Goal: Task Accomplishment & Management: Complete application form

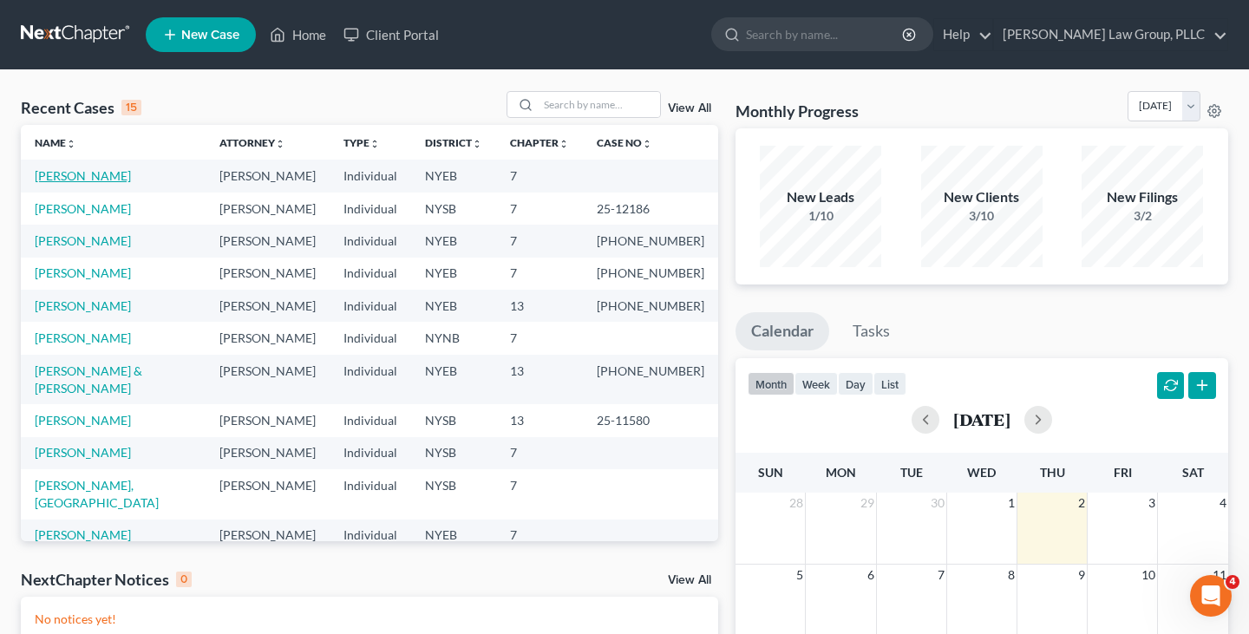
click at [79, 172] on link "[PERSON_NAME]" at bounding box center [83, 175] width 96 height 15
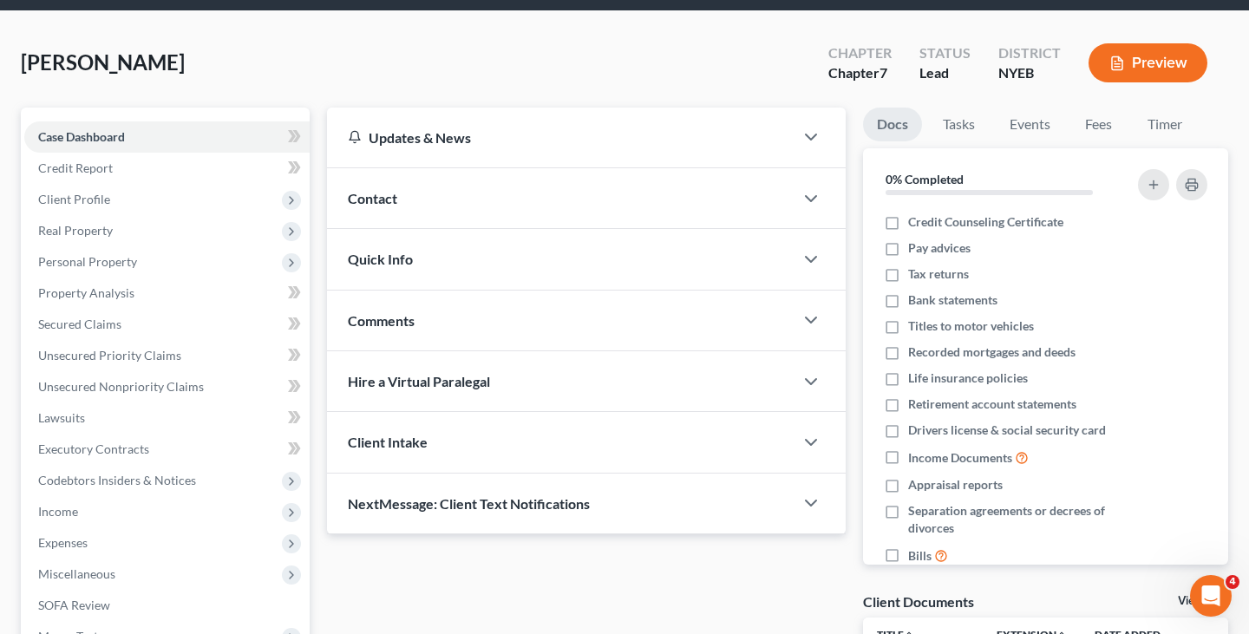
scroll to position [286, 0]
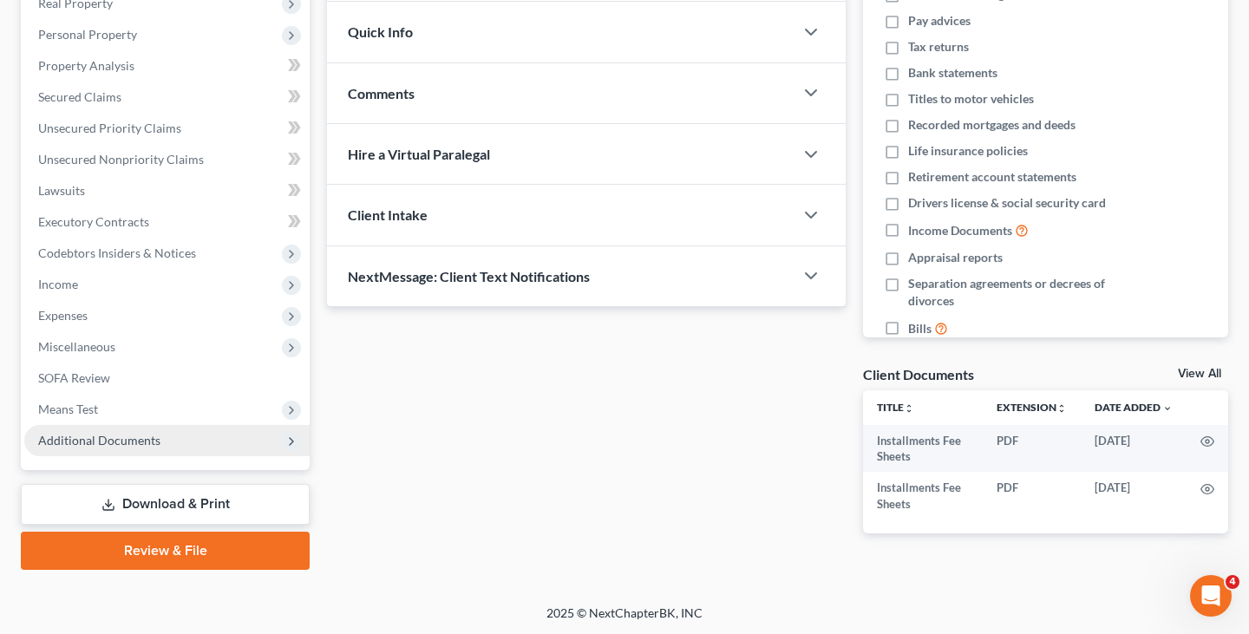
click at [143, 444] on span "Additional Documents" at bounding box center [99, 440] width 122 height 15
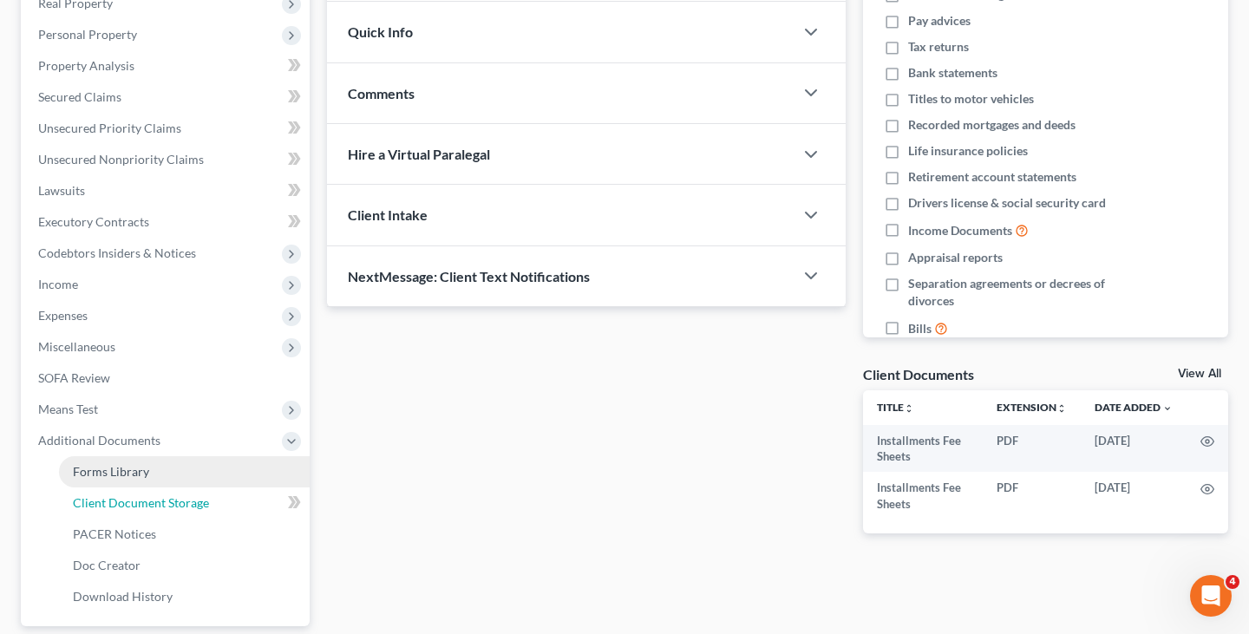
click at [147, 495] on span "Client Document Storage" at bounding box center [141, 502] width 136 height 15
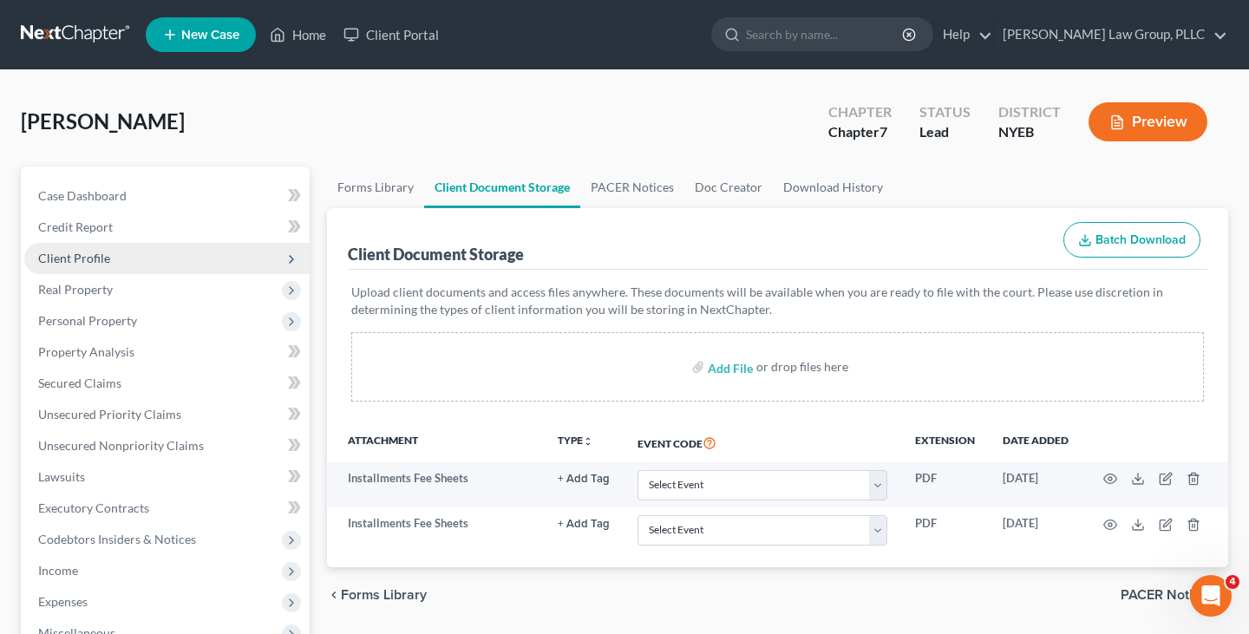
click at [176, 248] on span "Client Profile" at bounding box center [166, 258] width 285 height 31
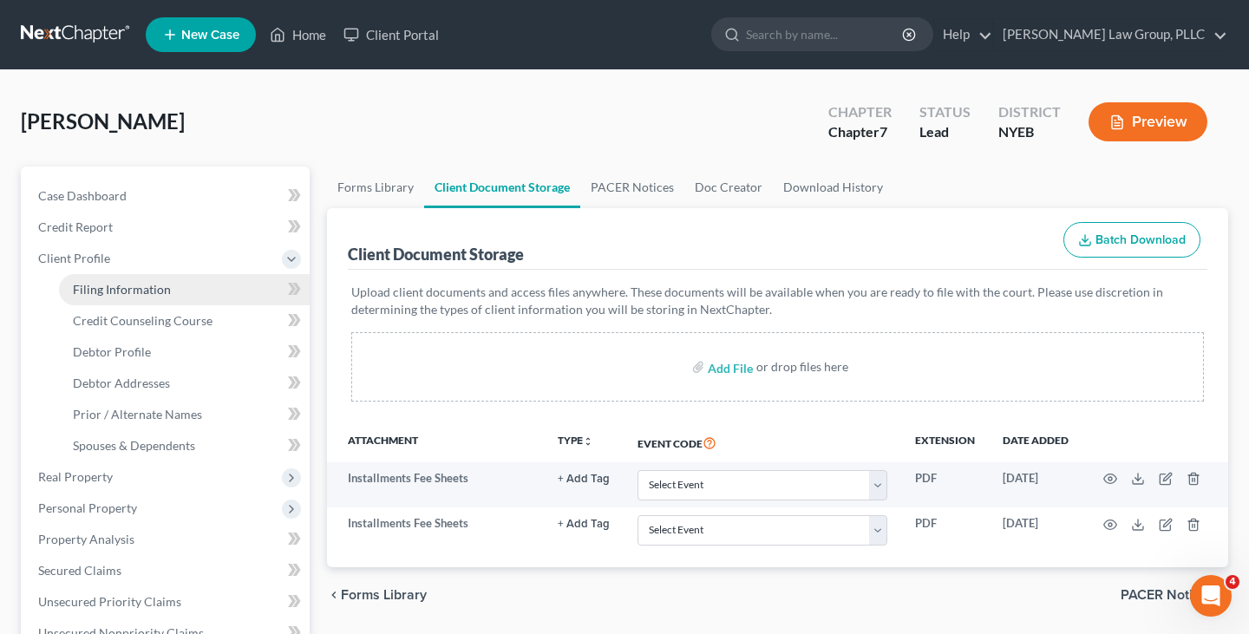
click at [175, 278] on link "Filing Information" at bounding box center [184, 289] width 251 height 31
select select "1"
select select "0"
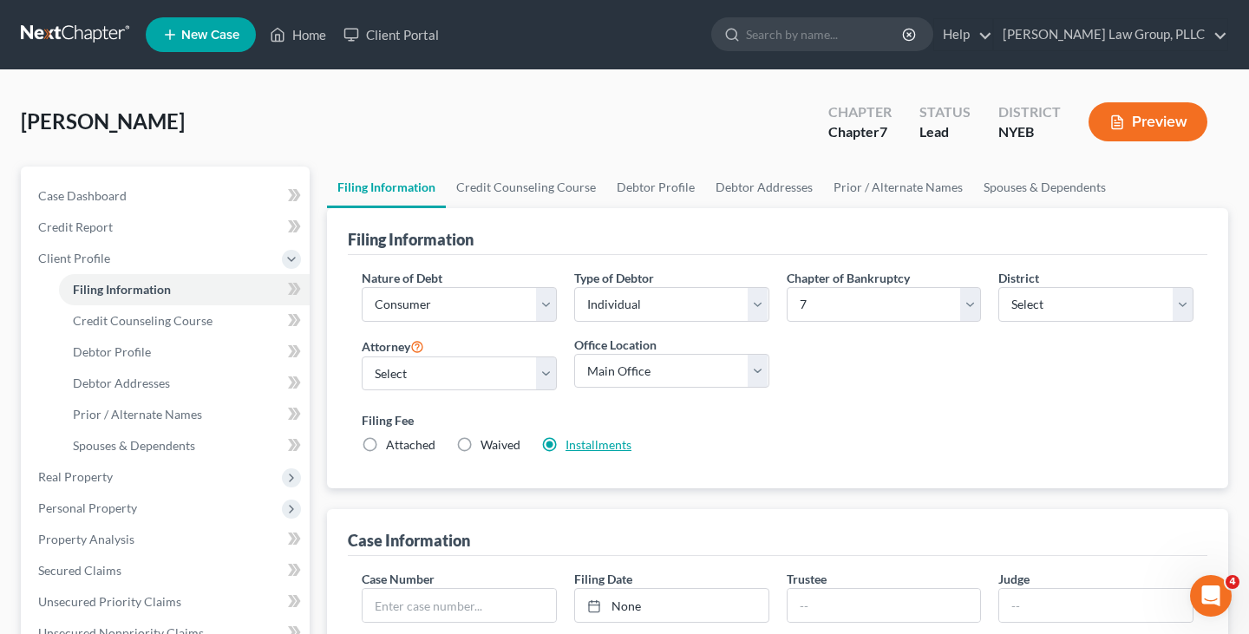
click at [591, 443] on link "Installments" at bounding box center [598, 444] width 66 height 15
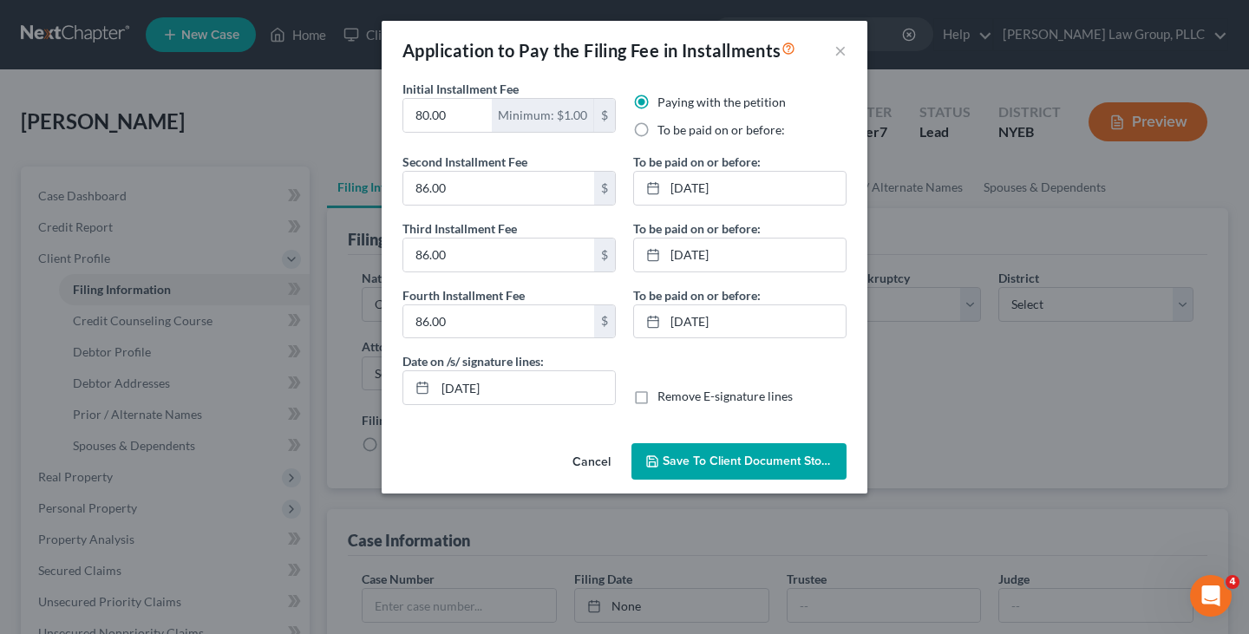
click at [673, 457] on span "Save to Client Document Storage" at bounding box center [754, 460] width 184 height 15
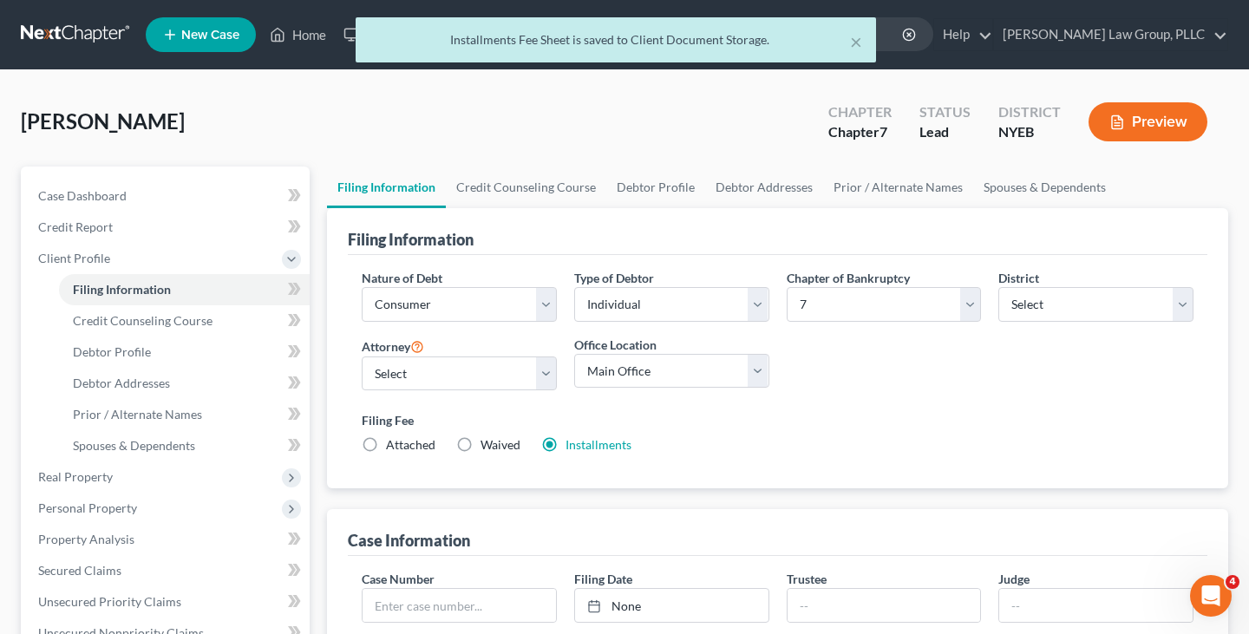
scroll to position [578, 0]
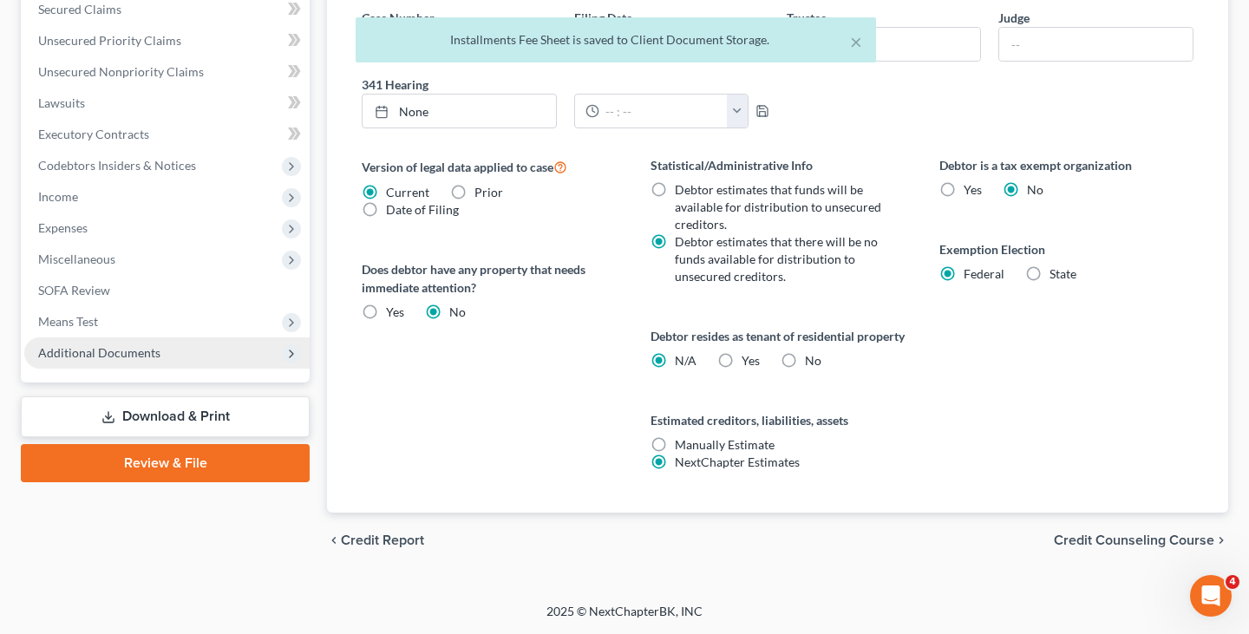
click at [220, 343] on span "Additional Documents" at bounding box center [166, 352] width 285 height 31
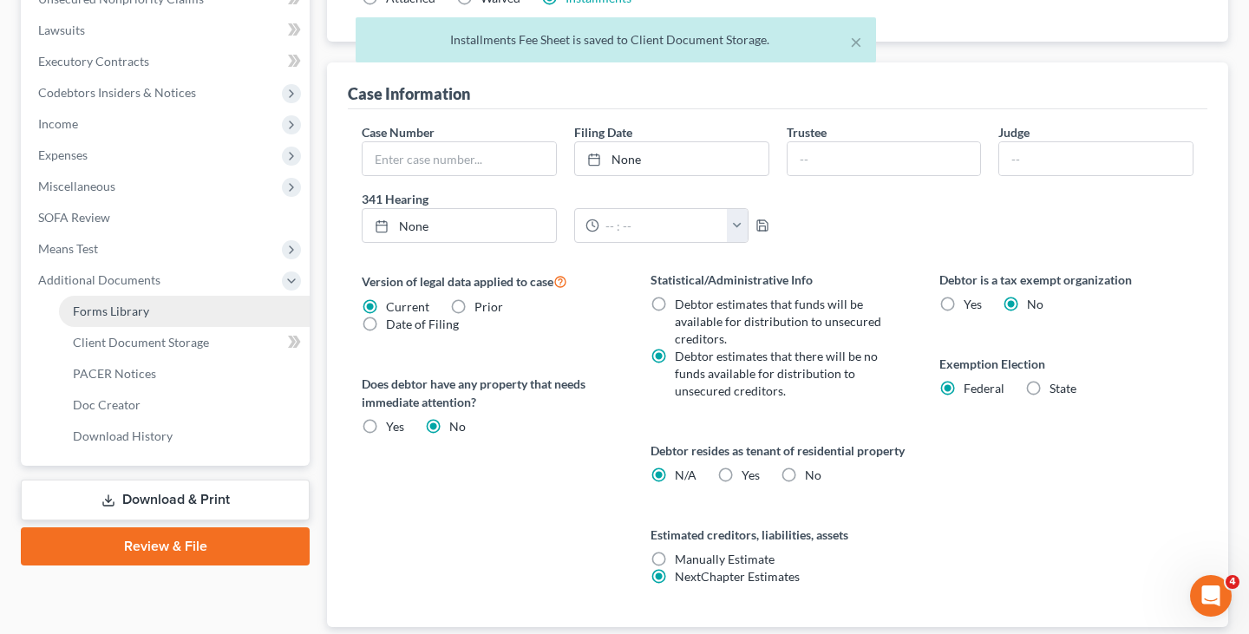
scroll to position [391, 0]
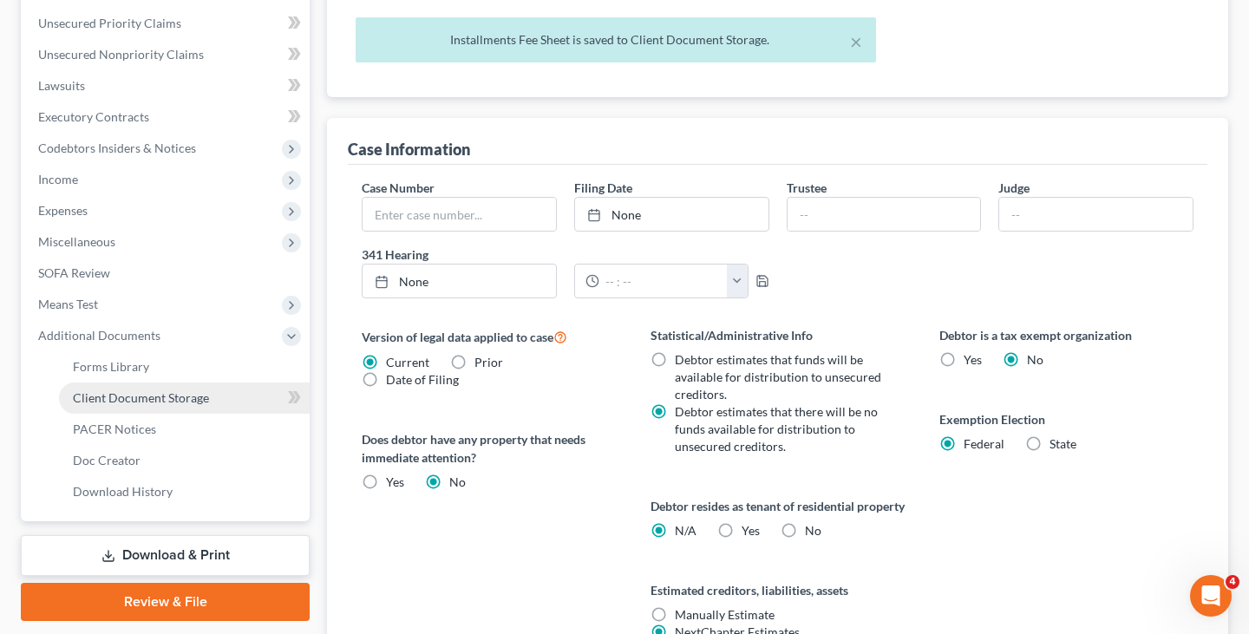
click at [199, 395] on span "Client Document Storage" at bounding box center [141, 397] width 136 height 15
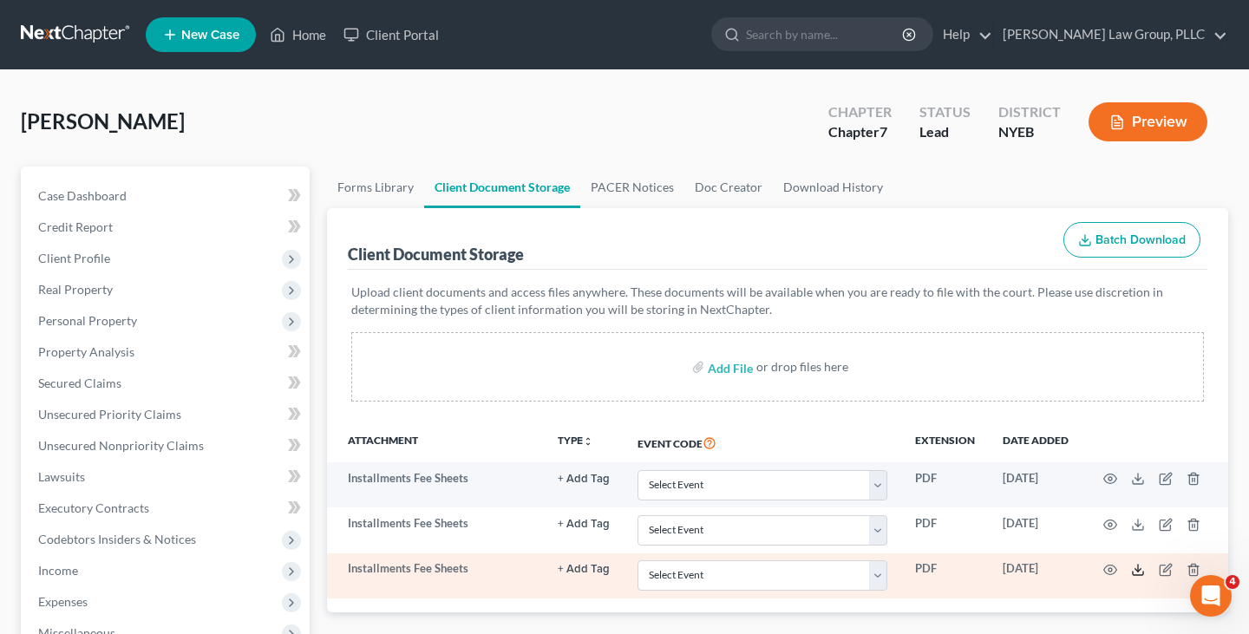
click at [1137, 573] on icon at bounding box center [1137, 572] width 10 height 3
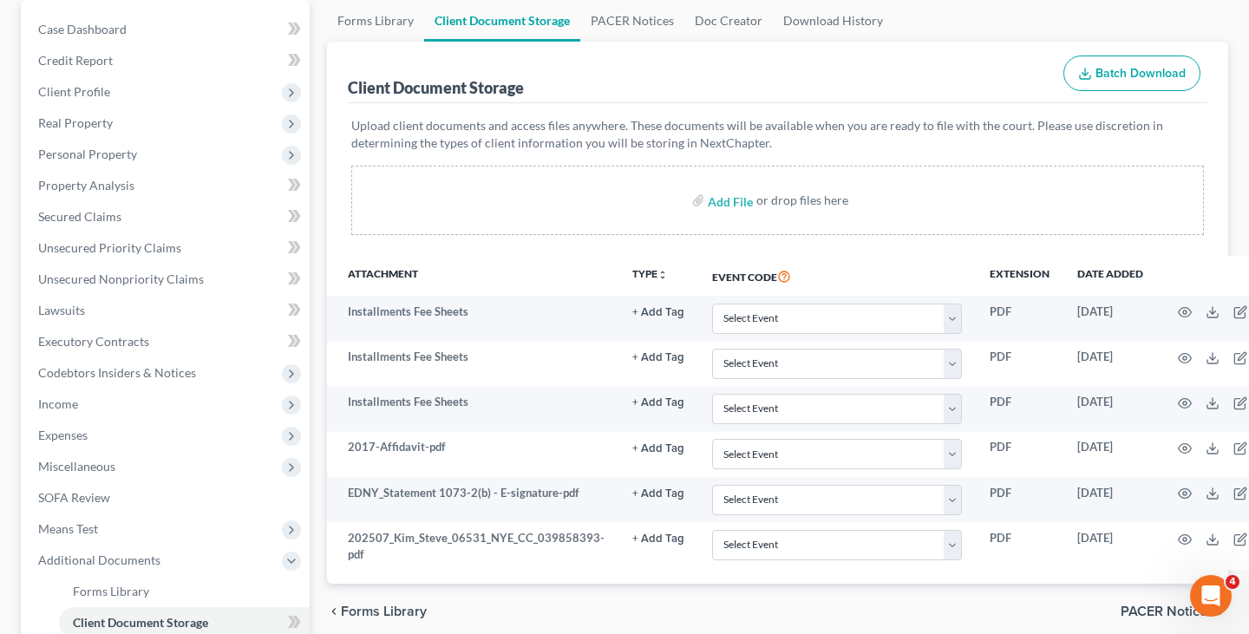
scroll to position [172, 0]
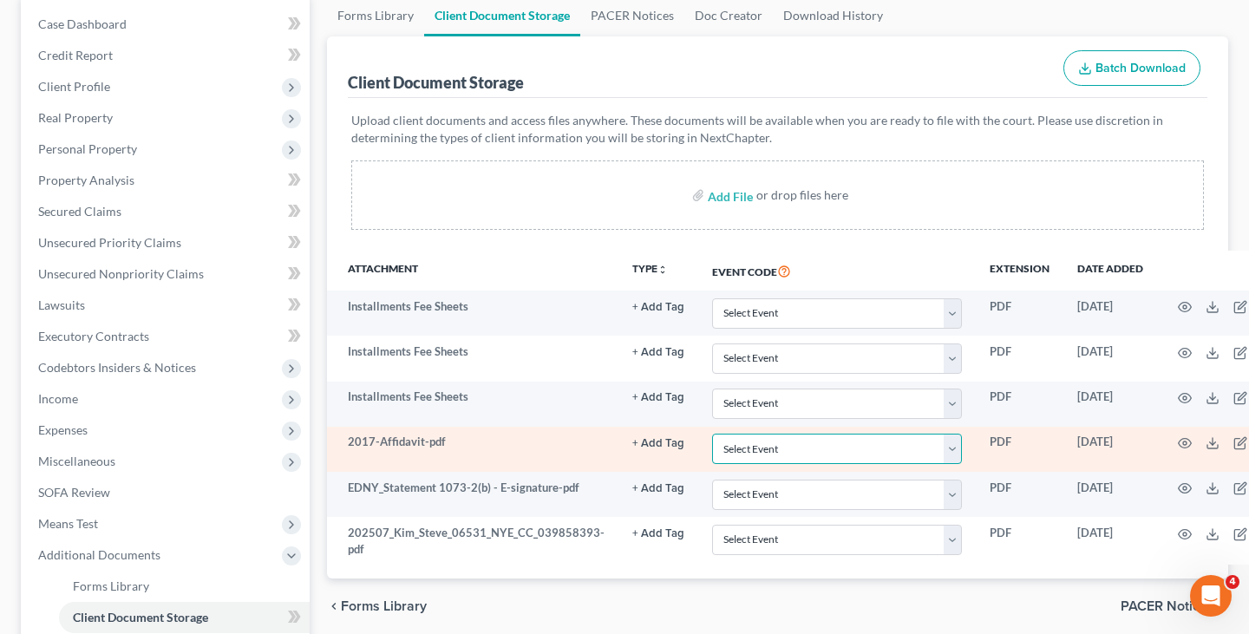
click at [805, 453] on select "Select Event Certificate of Credit Counseling Employee Income Records / Copies …" at bounding box center [837, 449] width 250 height 30
select select "2"
click at [712, 434] on select "Select Event Certificate of Credit Counseling Employee Income Records / Copies …" at bounding box center [837, 449] width 250 height 30
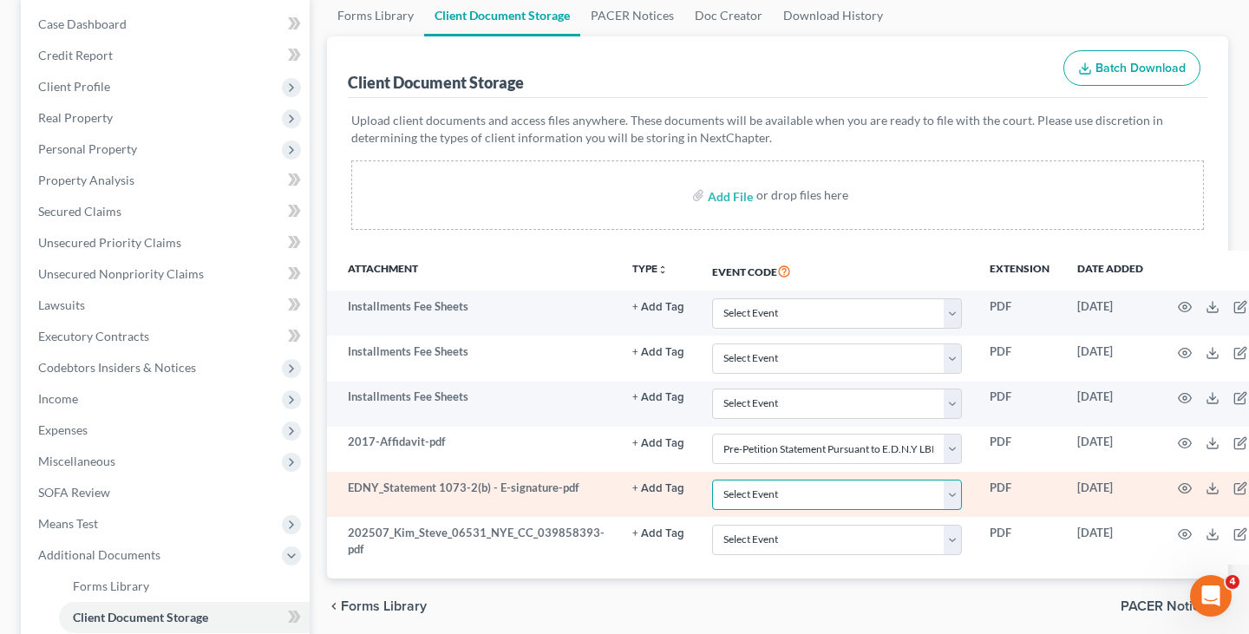
click at [809, 491] on select "Select Event Certificate of Credit Counseling Employee Income Records / Copies …" at bounding box center [837, 495] width 250 height 30
click at [712, 480] on select "Select Event Certificate of Credit Counseling Employee Income Records / Copies …" at bounding box center [837, 495] width 250 height 30
click at [809, 491] on select "Select Event Certificate of Credit Counseling Employee Income Records / Copies …" at bounding box center [837, 495] width 250 height 30
select select "3"
click at [712, 480] on select "Select Event Certificate of Credit Counseling Employee Income Records / Copies …" at bounding box center [837, 495] width 250 height 30
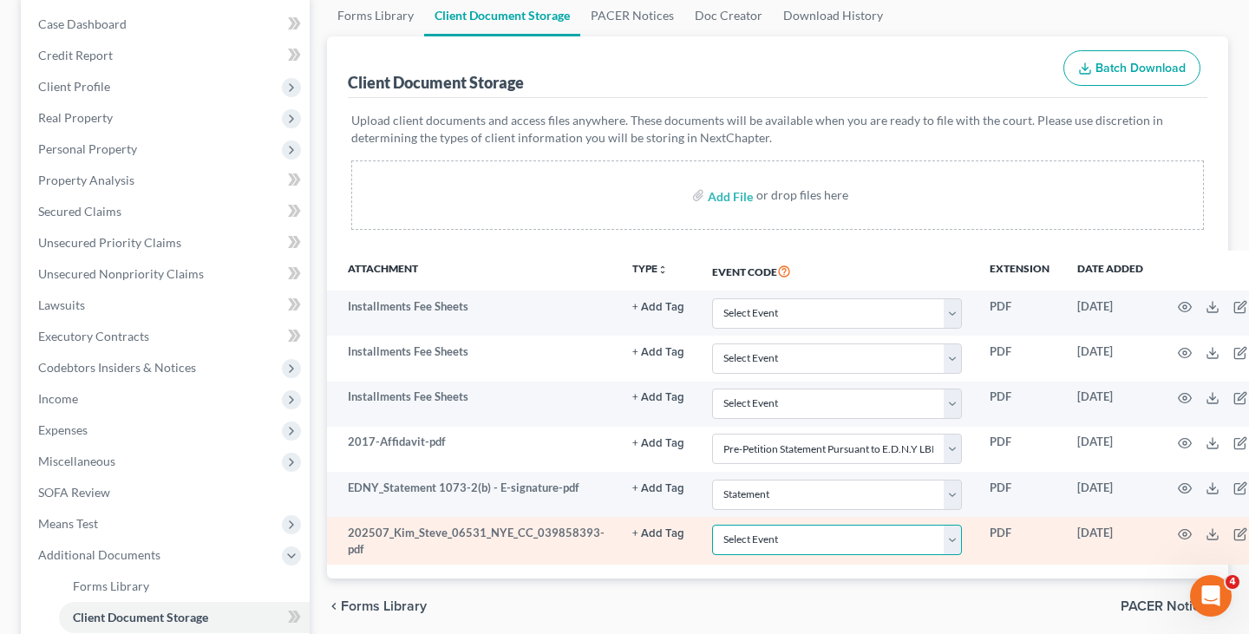
click at [786, 539] on select "Select Event Certificate of Credit Counseling Employee Income Records / Copies …" at bounding box center [837, 540] width 250 height 30
select select "0"
click at [712, 525] on select "Select Event Certificate of Credit Counseling Employee Income Records / Copies …" at bounding box center [837, 540] width 250 height 30
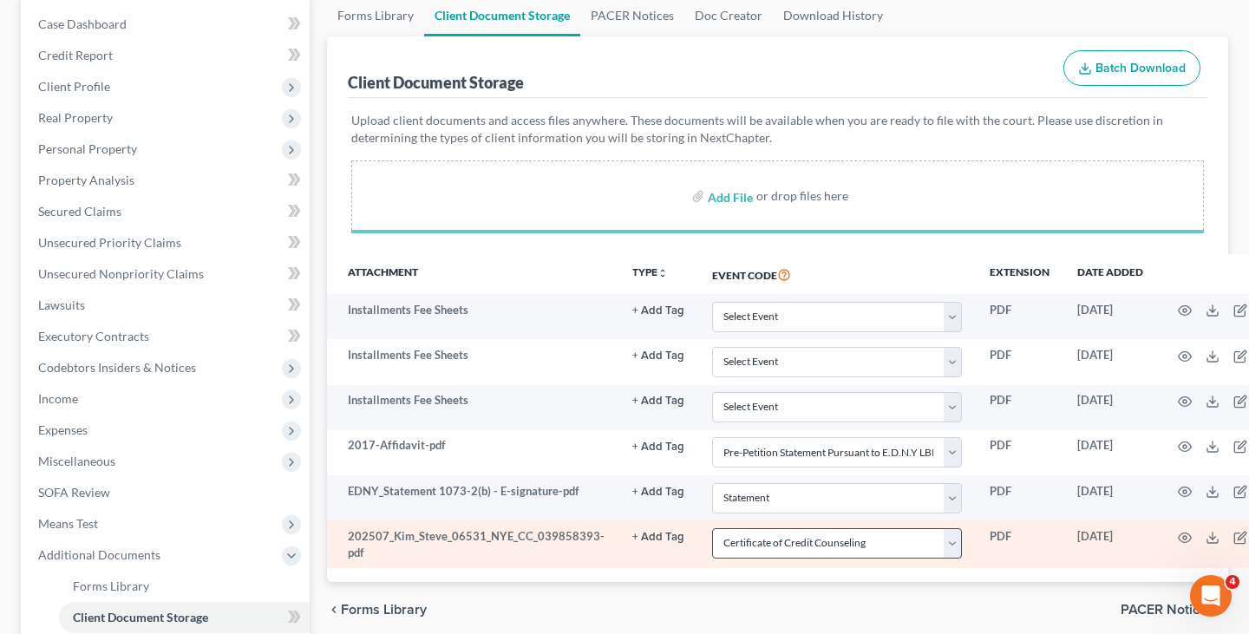
select select "2"
select select "3"
select select "0"
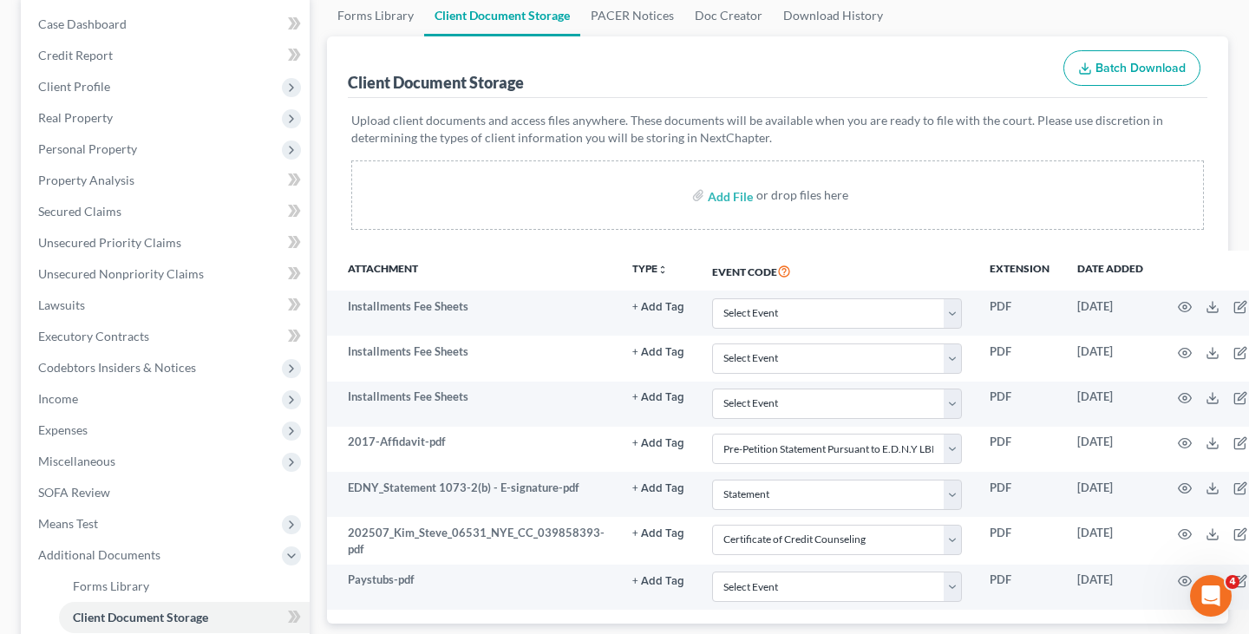
scroll to position [272, 0]
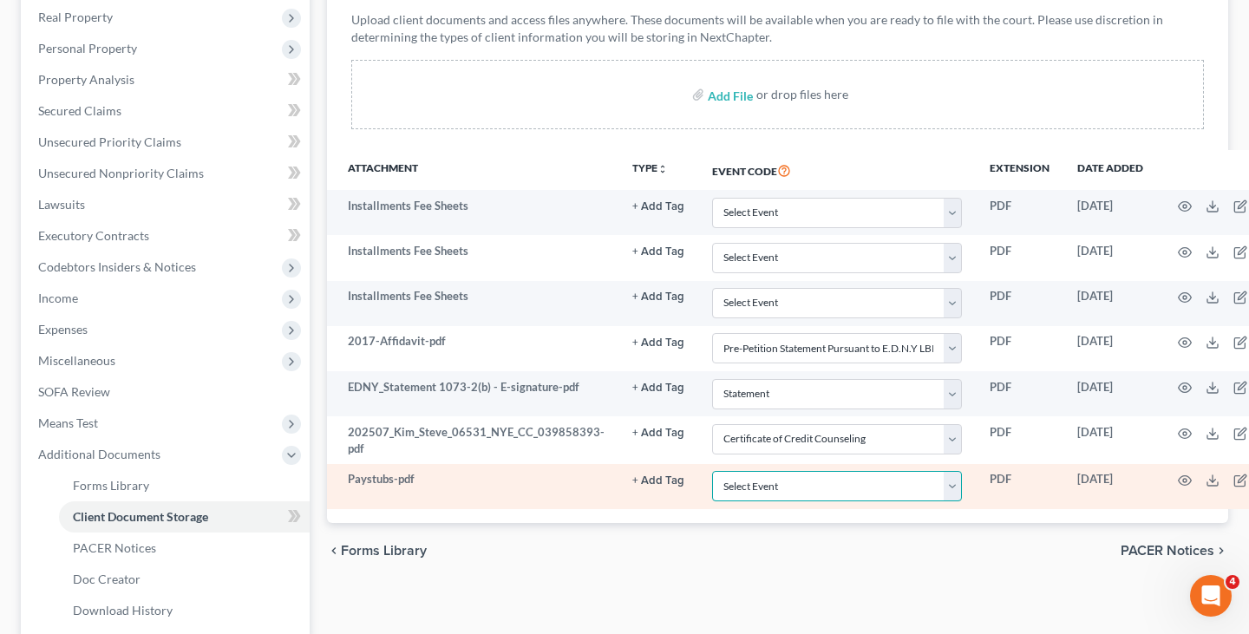
click at [829, 493] on select "Select Event Certificate of Credit Counseling Employee Income Records / Copies …" at bounding box center [837, 486] width 250 height 30
select select "1"
click at [712, 471] on select "Select Event Certificate of Credit Counseling Employee Income Records / Copies …" at bounding box center [837, 486] width 250 height 30
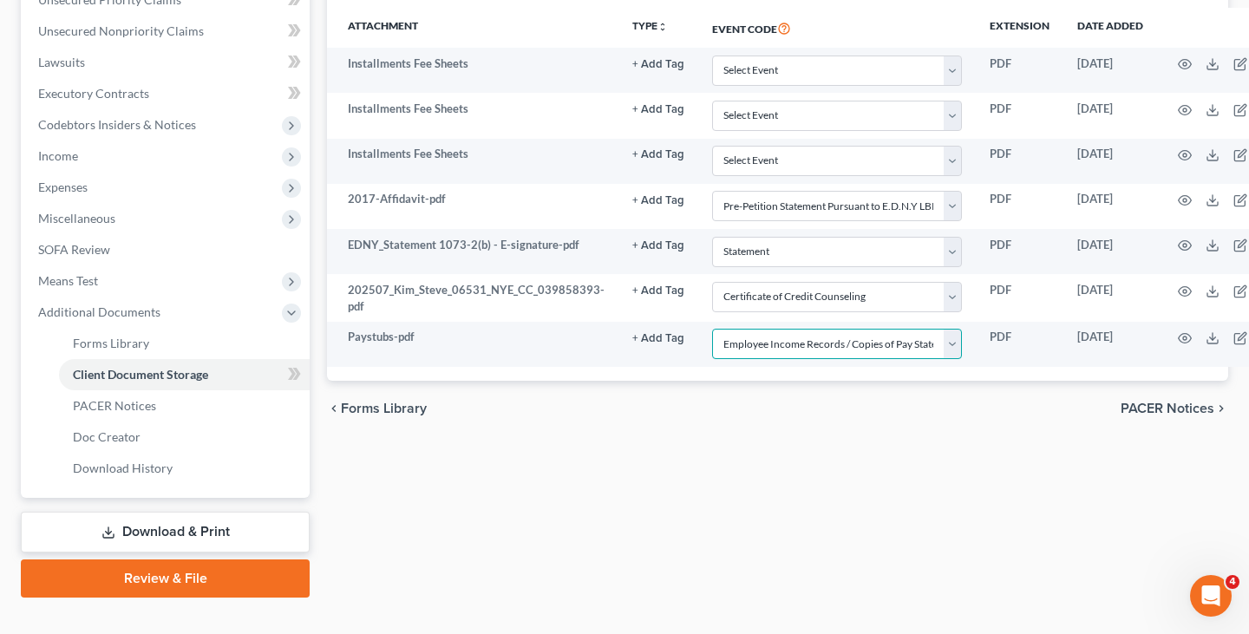
scroll to position [426, 0]
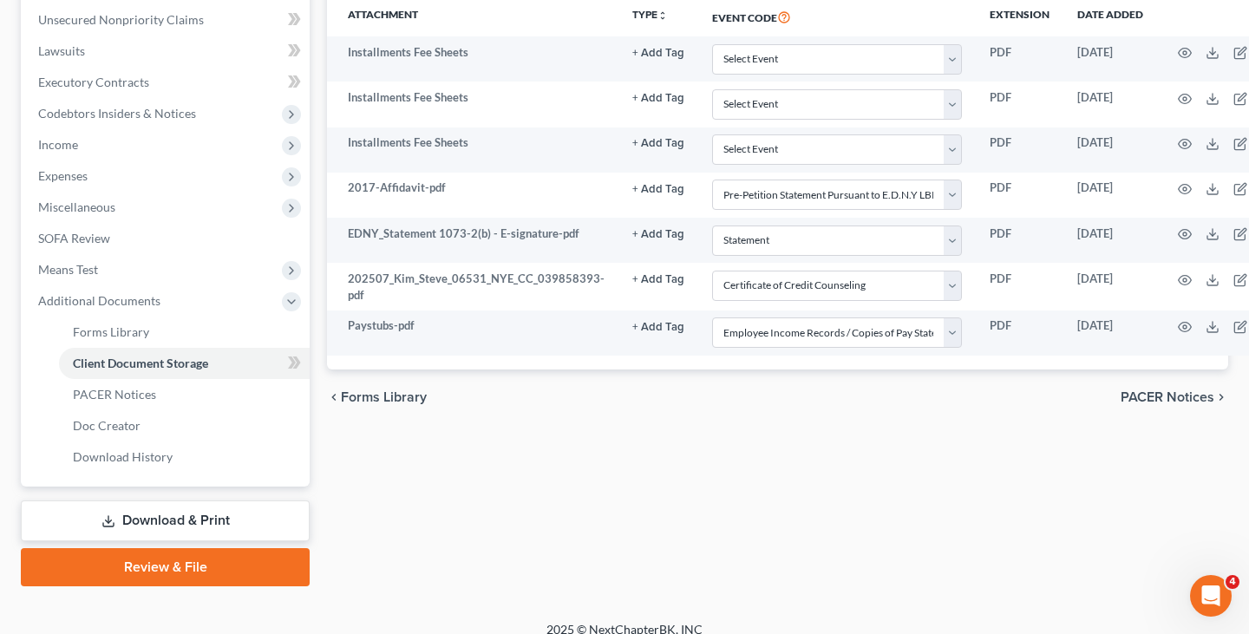
click at [251, 560] on link "Review & File" at bounding box center [165, 567] width 289 height 38
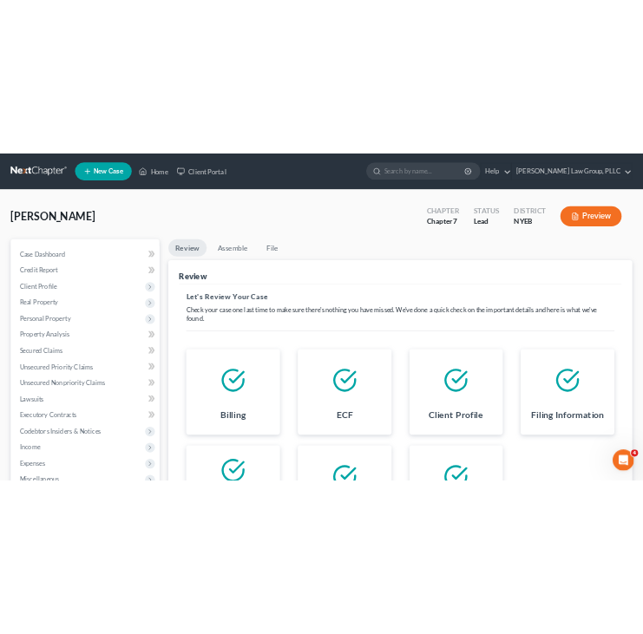
scroll to position [169, 0]
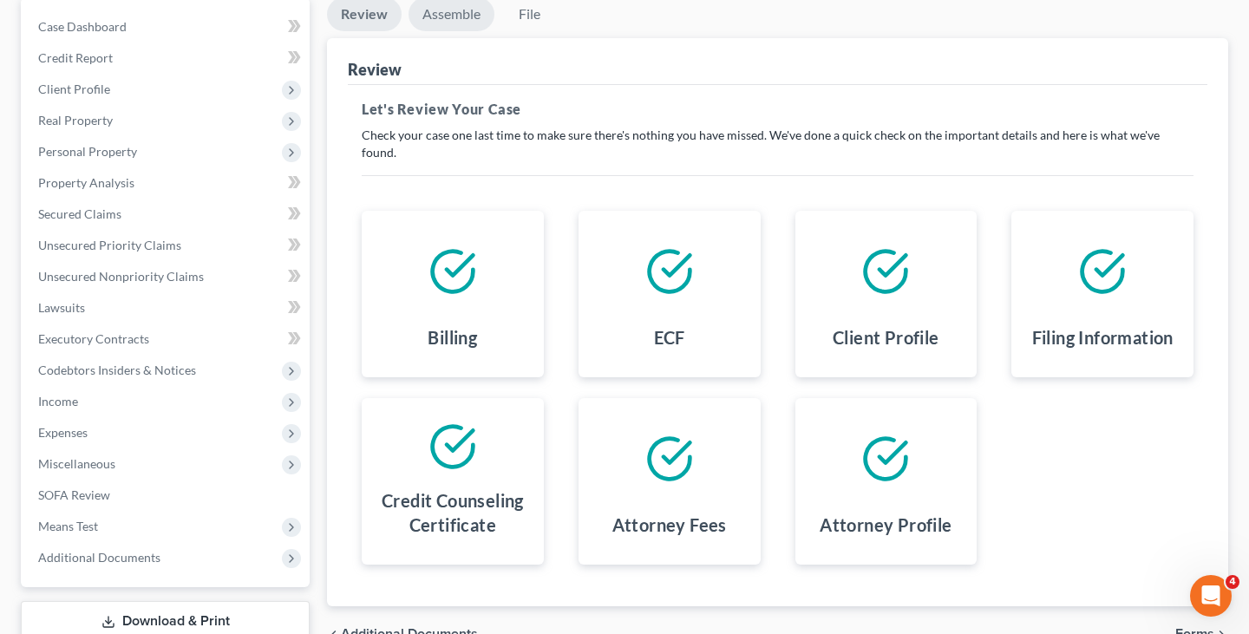
click at [456, 11] on link "Assemble" at bounding box center [451, 14] width 86 height 34
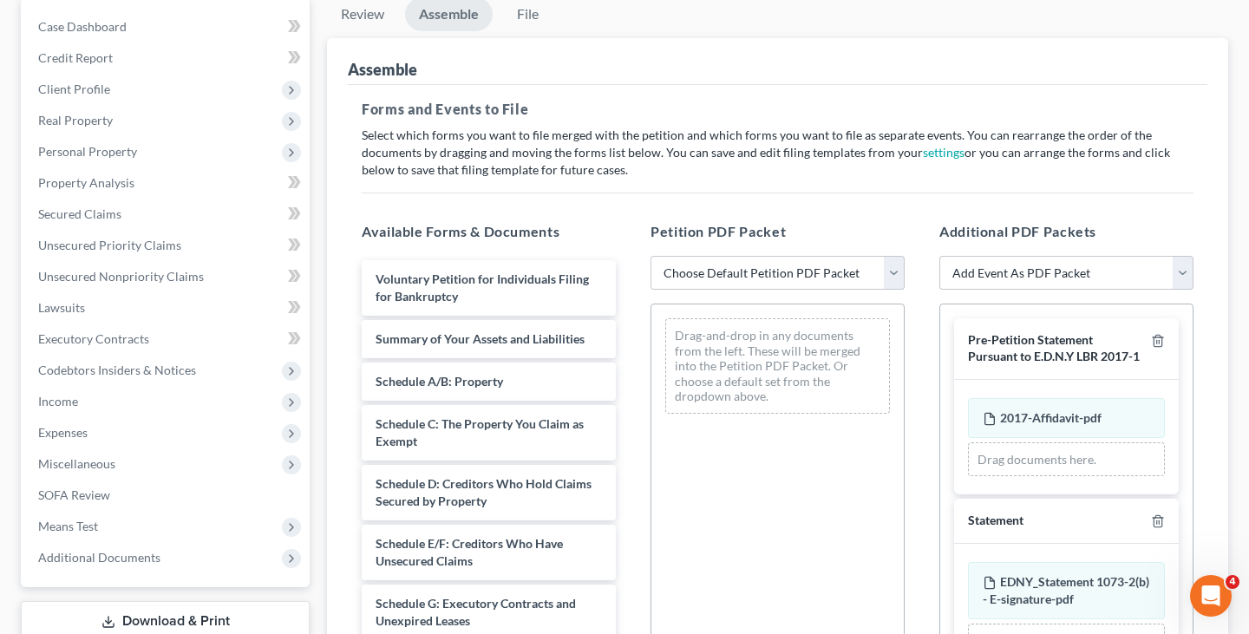
click at [695, 291] on div "Petition PDF Packet Choose Default Petition PDF Packet Complete Bankruptcy Peti…" at bounding box center [777, 501] width 289 height 588
click at [698, 277] on select "Choose Default Petition PDF Packet Complete Bankruptcy Petition (all forms and …" at bounding box center [777, 273] width 254 height 35
select select "0"
click at [650, 256] on select "Choose Default Petition PDF Packet Complete Bankruptcy Petition (all forms and …" at bounding box center [777, 273] width 254 height 35
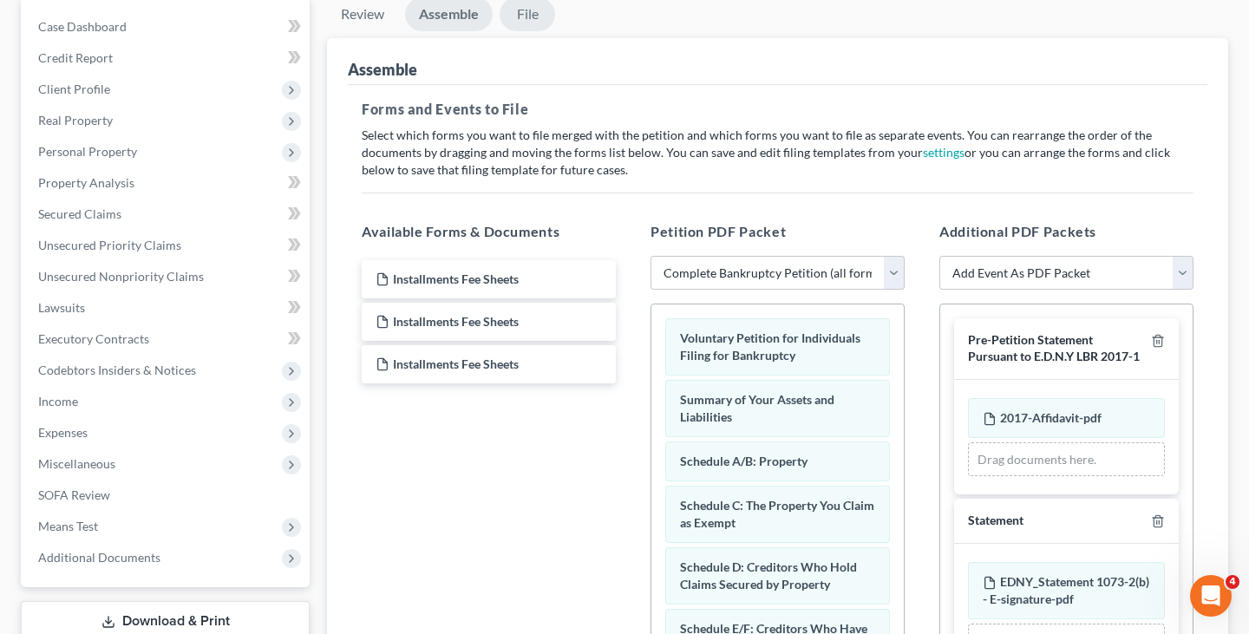
click at [526, 8] on link "File" at bounding box center [526, 14] width 55 height 34
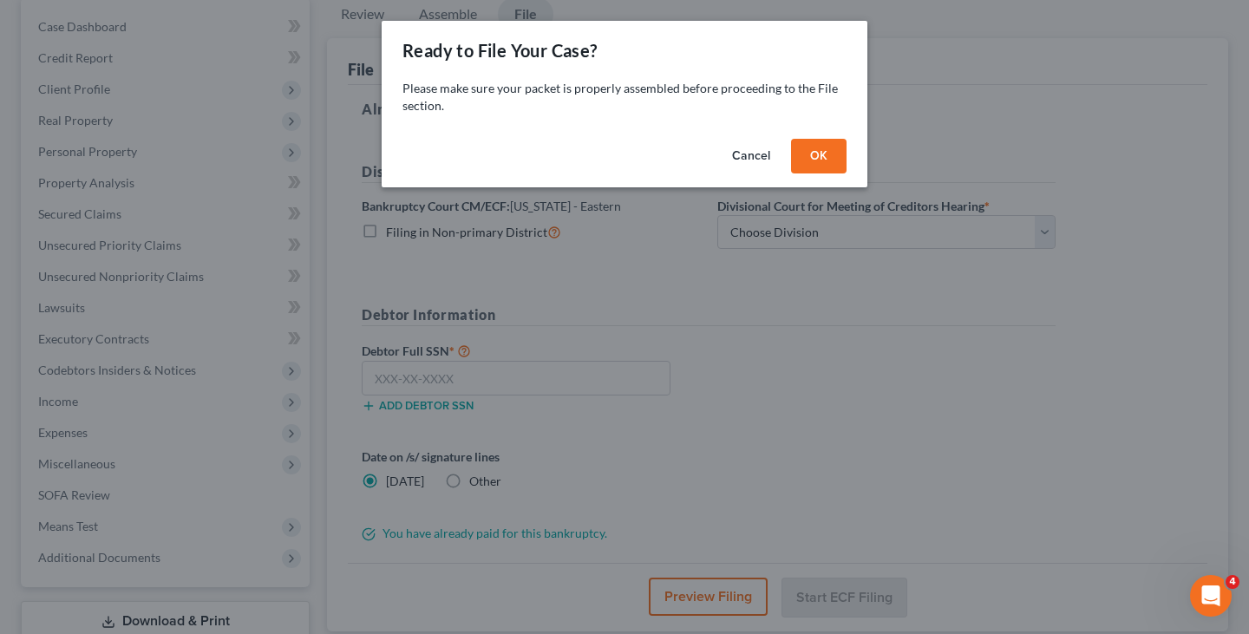
click at [812, 160] on button "OK" at bounding box center [818, 156] width 55 height 35
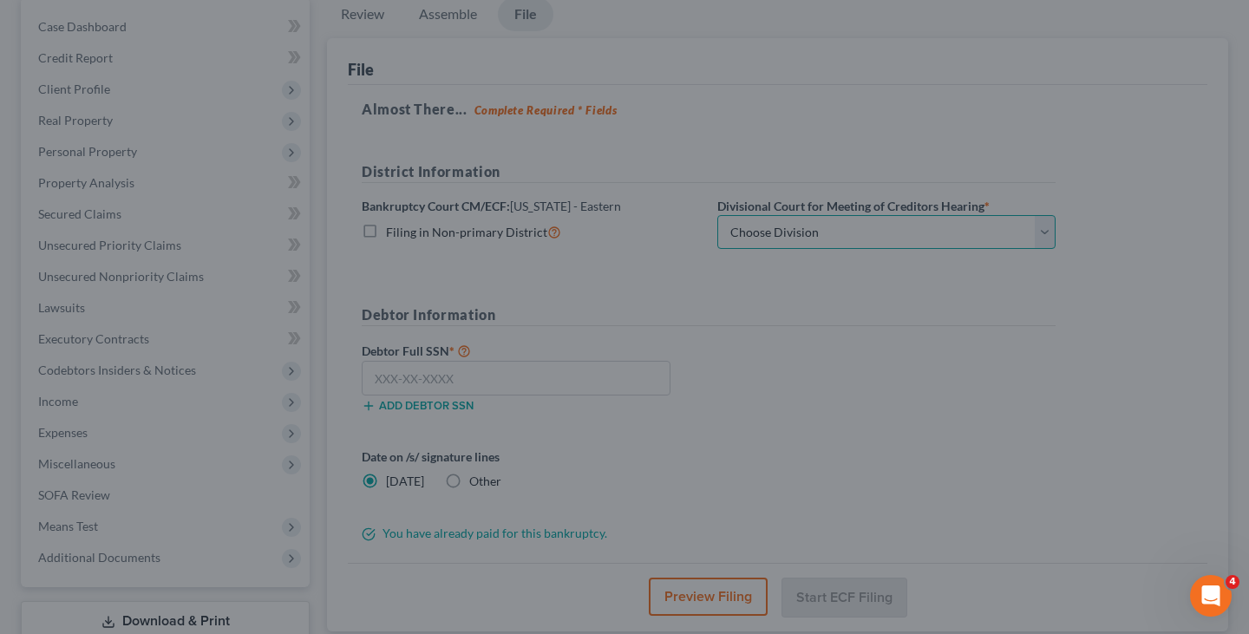
click at [776, 225] on select "Choose Division Brooklyn Central Islip" at bounding box center [886, 232] width 338 height 35
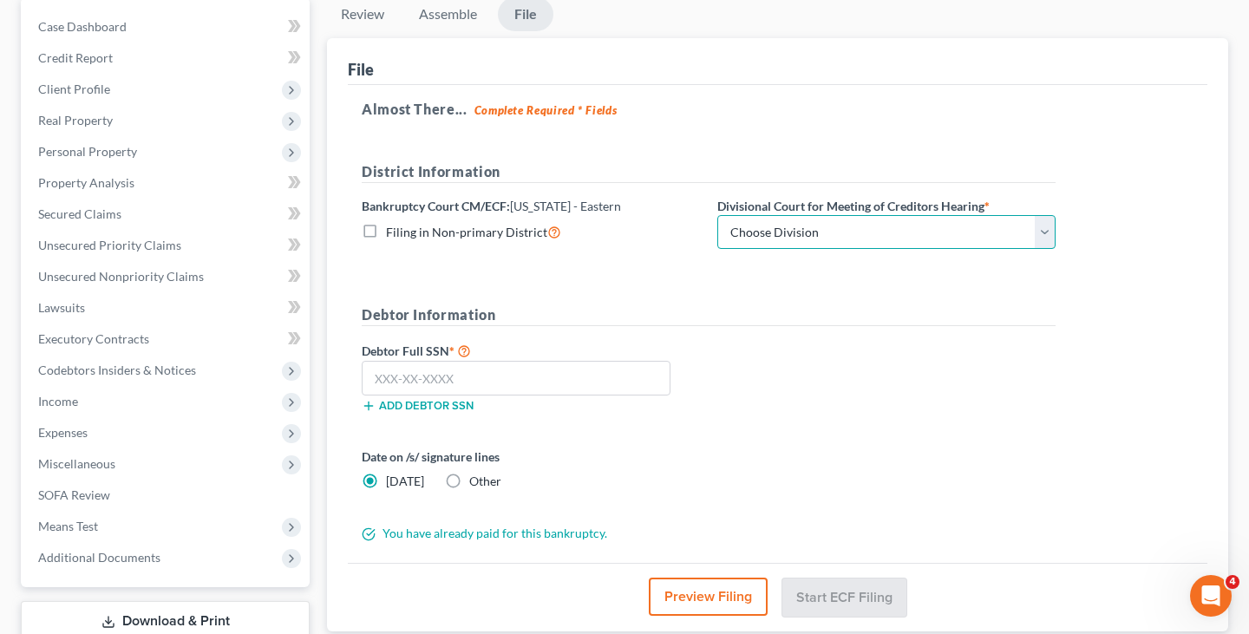
select select "1"
click at [717, 215] on select "Choose Division Brooklyn Central Islip" at bounding box center [886, 232] width 338 height 35
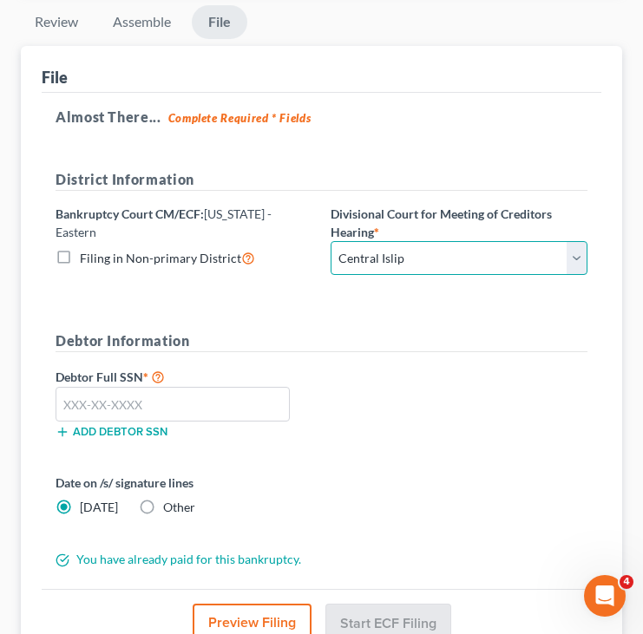
scroll to position [229, 0]
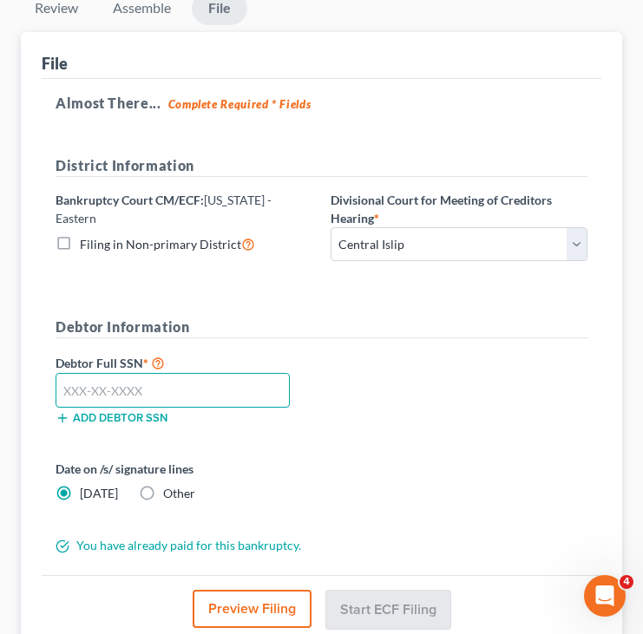
click at [259, 378] on input "text" at bounding box center [172, 390] width 234 height 35
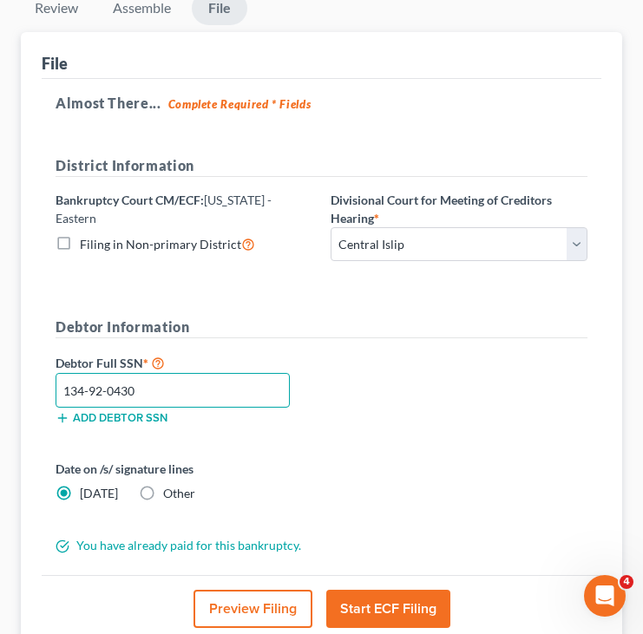
type input "134-92-0430"
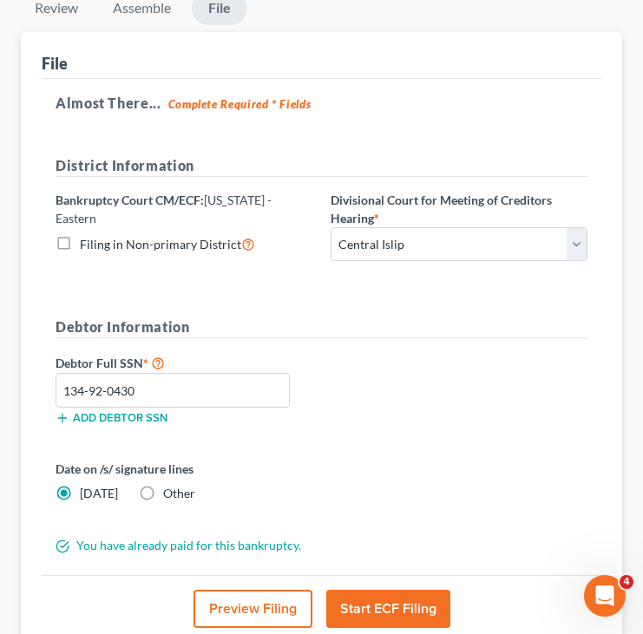
click at [385, 387] on div "Debtor Full SSN * 134-92-0430 Add debtor SSN" at bounding box center [321, 395] width 549 height 87
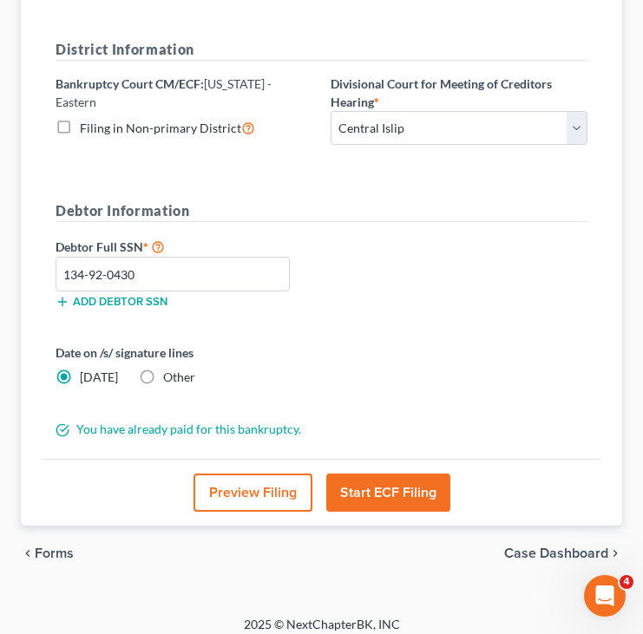
scroll to position [357, 0]
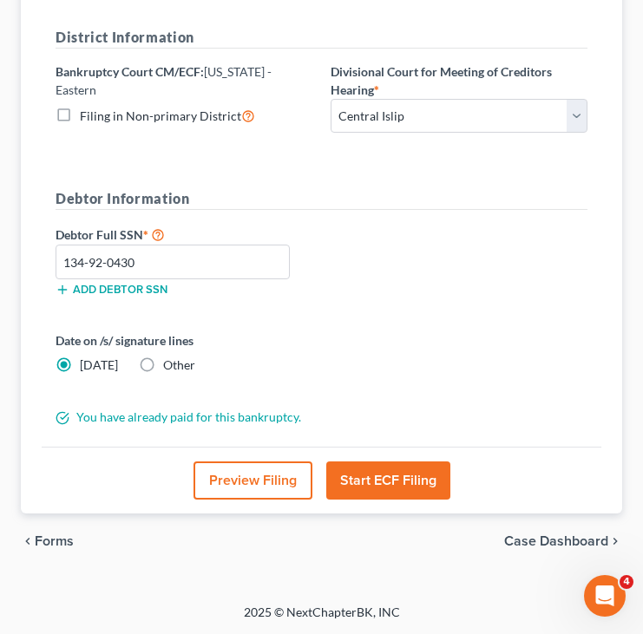
click at [393, 484] on button "Start ECF Filing" at bounding box center [388, 480] width 124 height 38
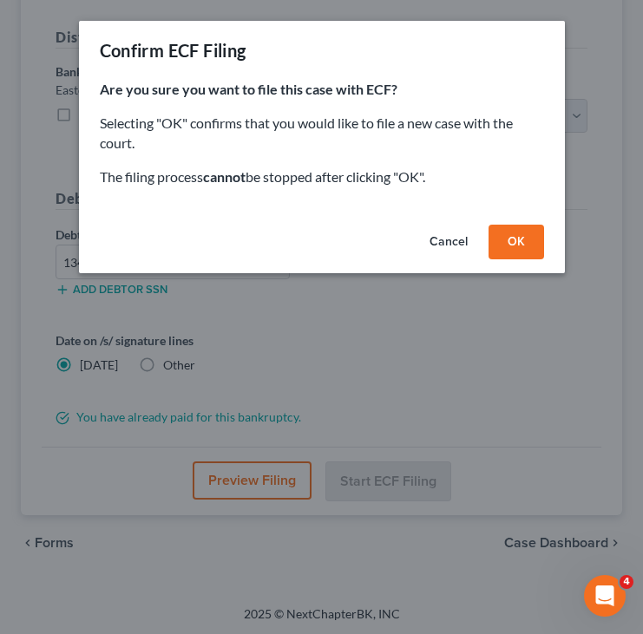
click at [518, 251] on button "OK" at bounding box center [515, 242] width 55 height 35
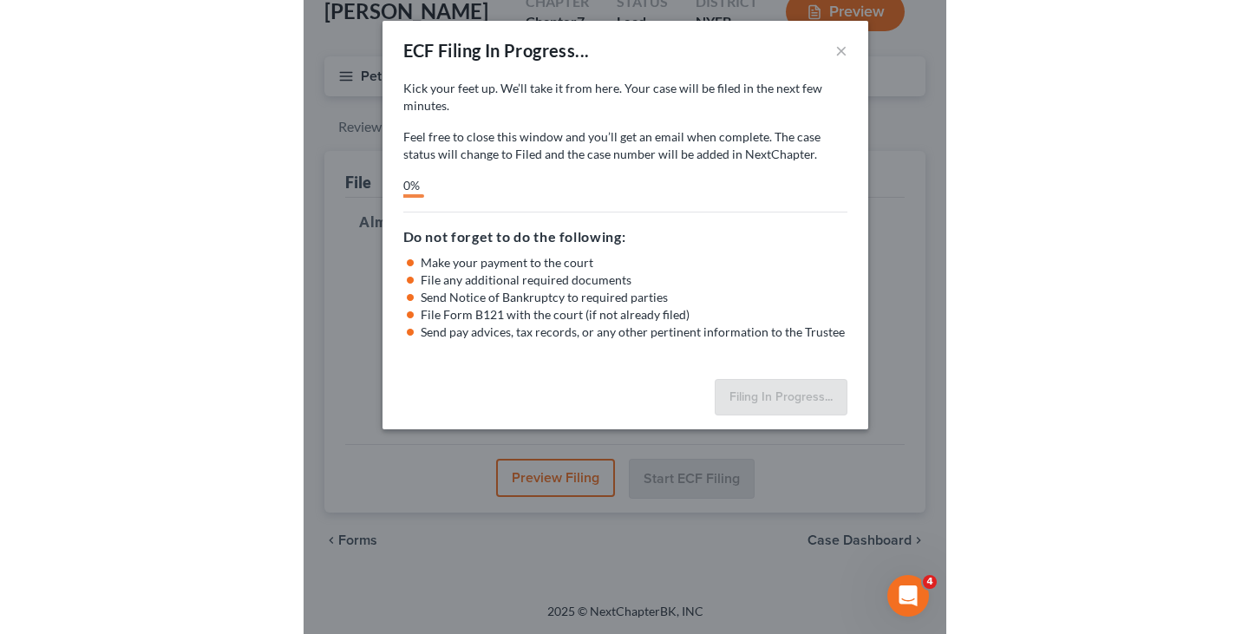
scroll to position [108, 0]
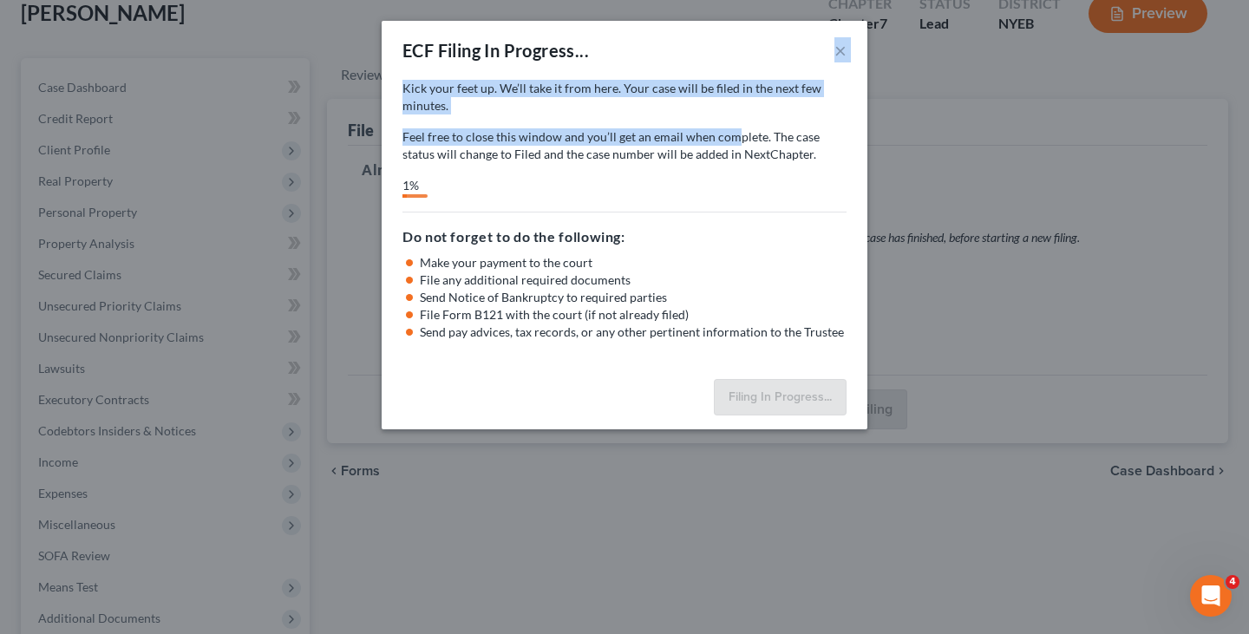
drag, startPoint x: 674, startPoint y: 44, endPoint x: 730, endPoint y: 140, distance: 111.5
click at [731, 141] on div "ECF Filing In Progress... × Kick your feet up. We’ll take it from here. Your ca…" at bounding box center [625, 225] width 486 height 408
click at [695, 138] on p "Feel free to close this window and you’ll get an email when complete. The case …" at bounding box center [624, 145] width 444 height 35
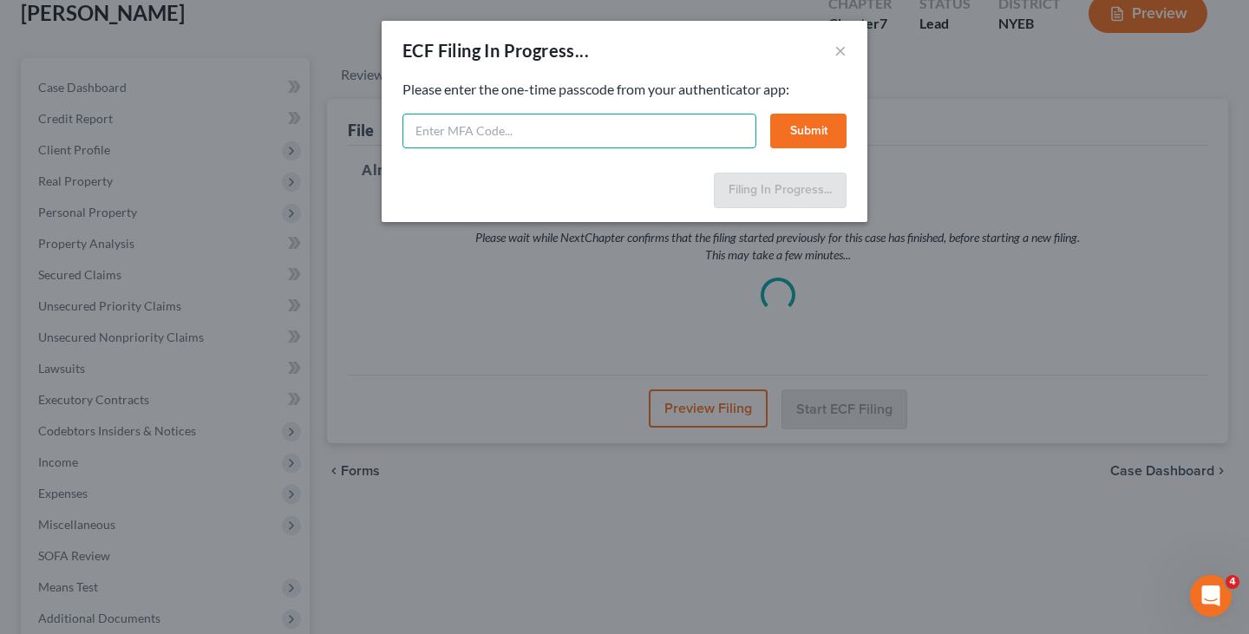
click at [695, 138] on input "text" at bounding box center [579, 131] width 354 height 35
type input "986853"
click at [804, 132] on button "Submit" at bounding box center [808, 131] width 76 height 35
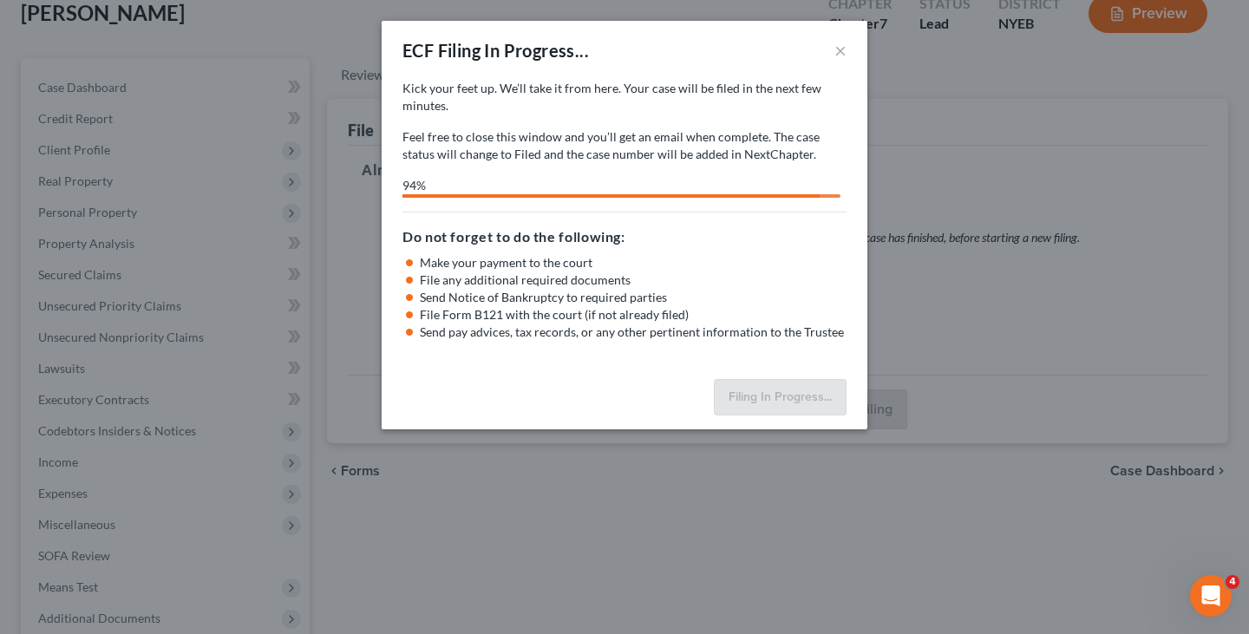
click at [653, 160] on p "Feel free to close this window and you’ll get an email when complete. The case …" at bounding box center [624, 145] width 444 height 35
click at [561, 113] on p "Kick your feet up. We’ll take it from here. Your case will be filed in the next…" at bounding box center [624, 97] width 444 height 35
click at [597, 165] on div "Kick your feet up. We’ll take it from here. Your case will be filed in the next…" at bounding box center [624, 139] width 444 height 118
select select "1"
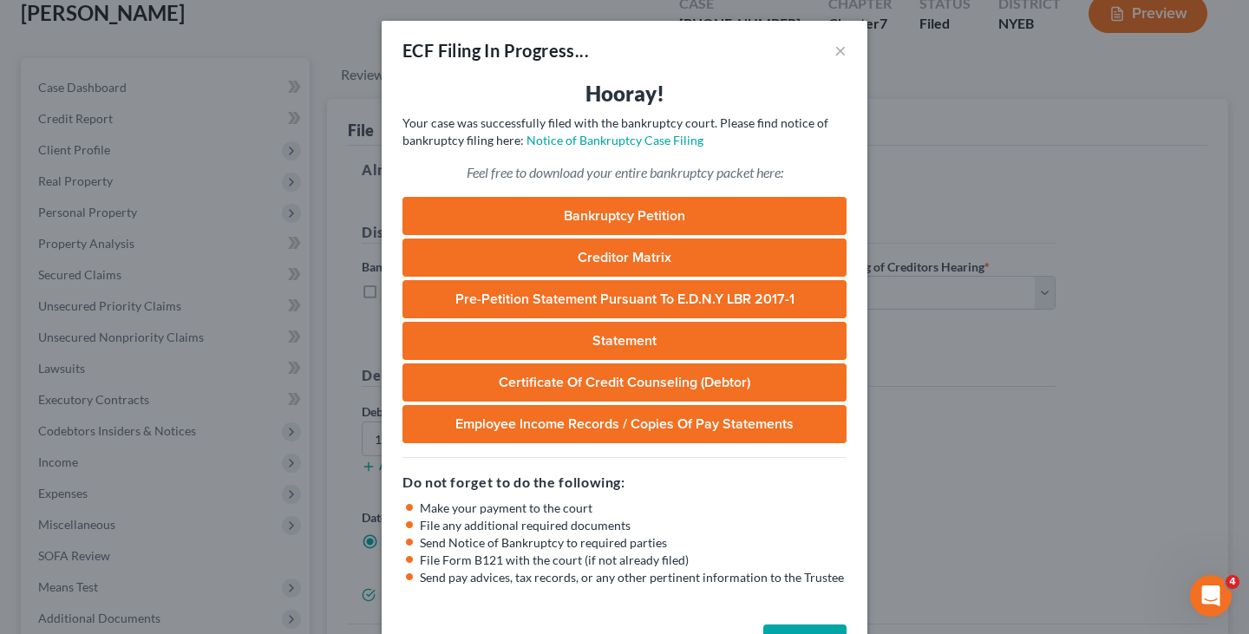
scroll to position [59, 0]
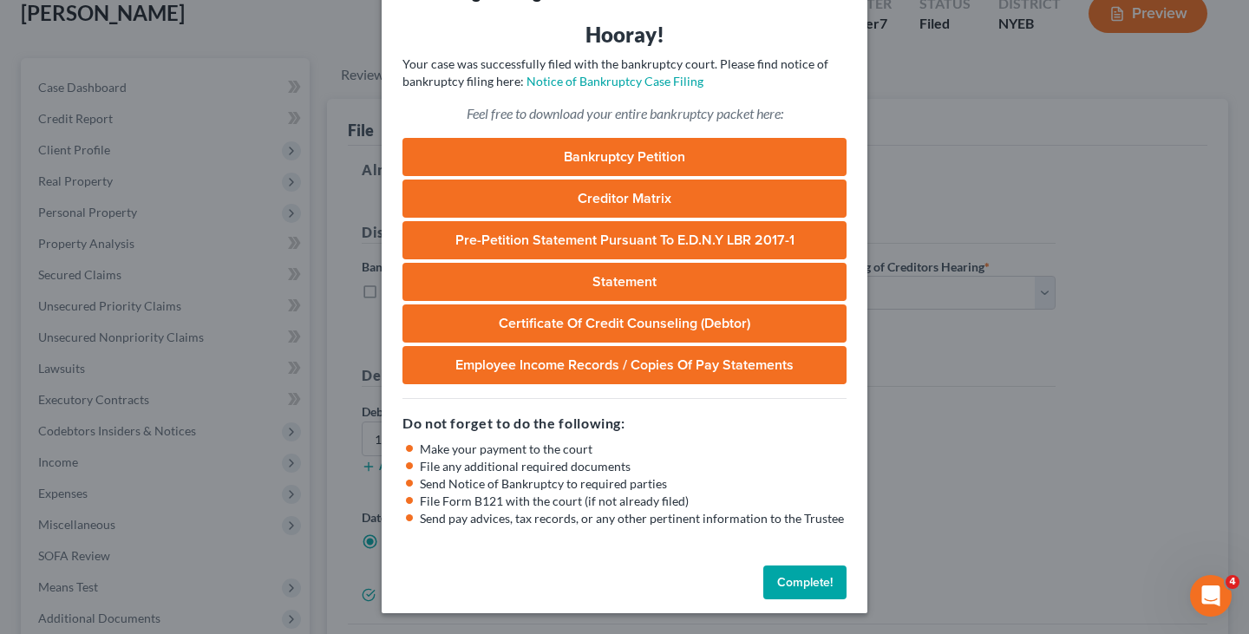
click at [795, 600] on div "Complete!" at bounding box center [625, 585] width 486 height 55
click at [798, 586] on button "Complete!" at bounding box center [804, 582] width 83 height 35
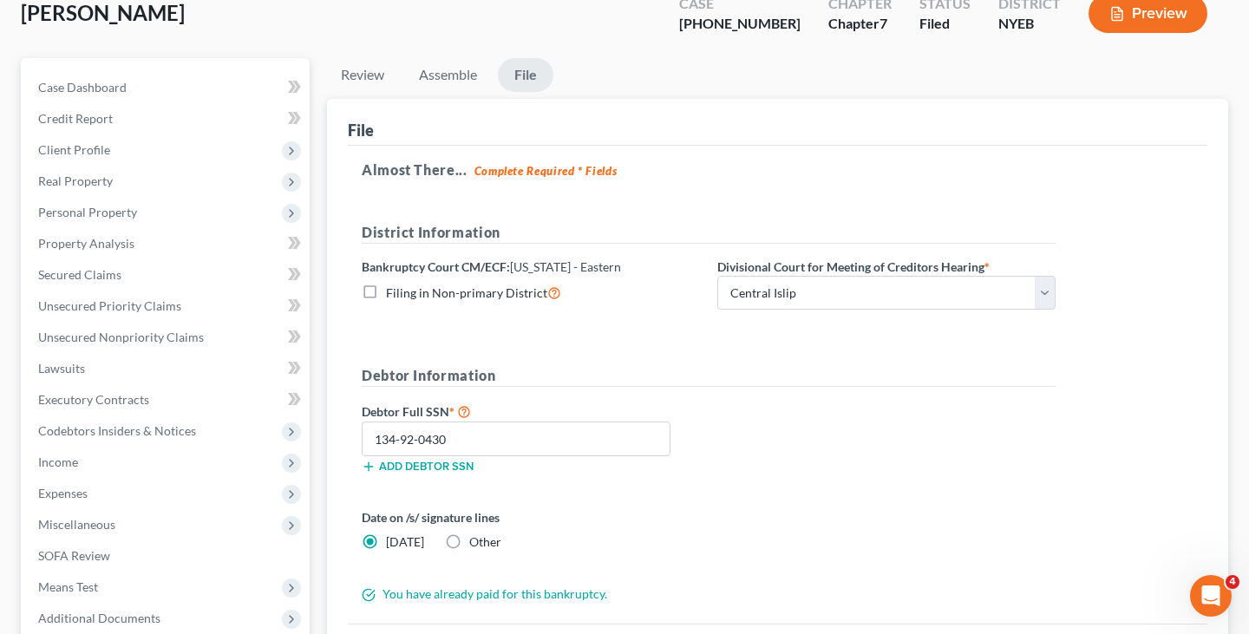
scroll to position [0, 0]
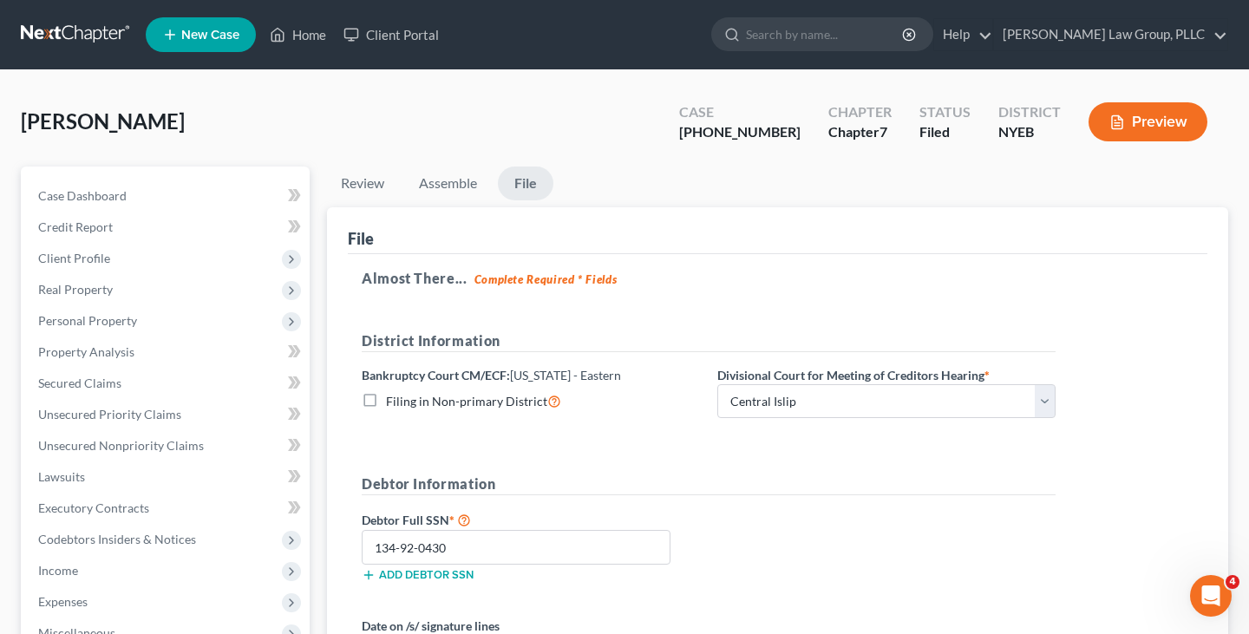
click at [110, 35] on link at bounding box center [76, 34] width 111 height 31
